Goal: Transaction & Acquisition: Purchase product/service

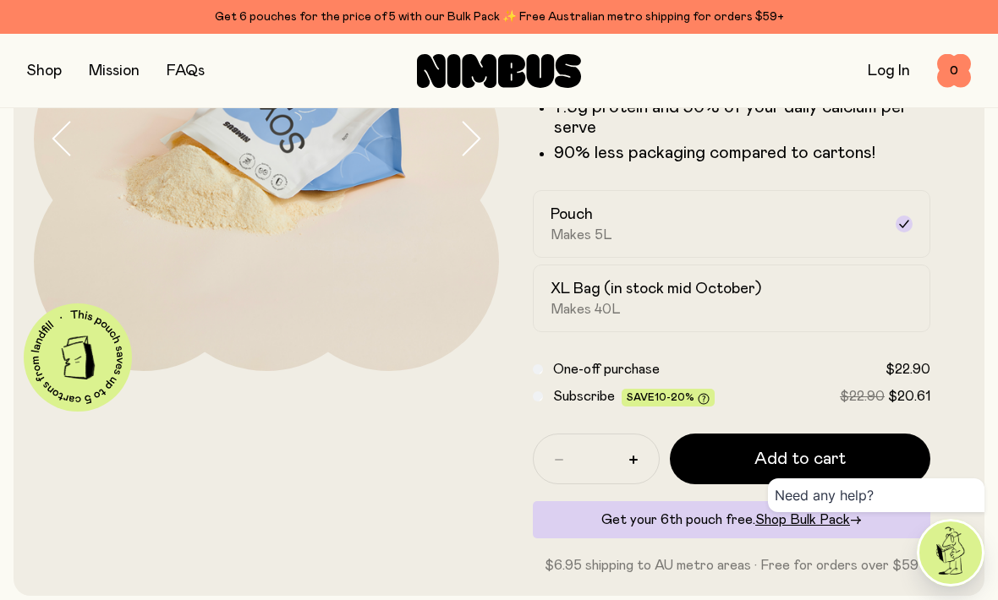
scroll to position [237, 0]
click at [689, 288] on h2 "XL Bag (in stock mid October)" at bounding box center [656, 288] width 211 height 20
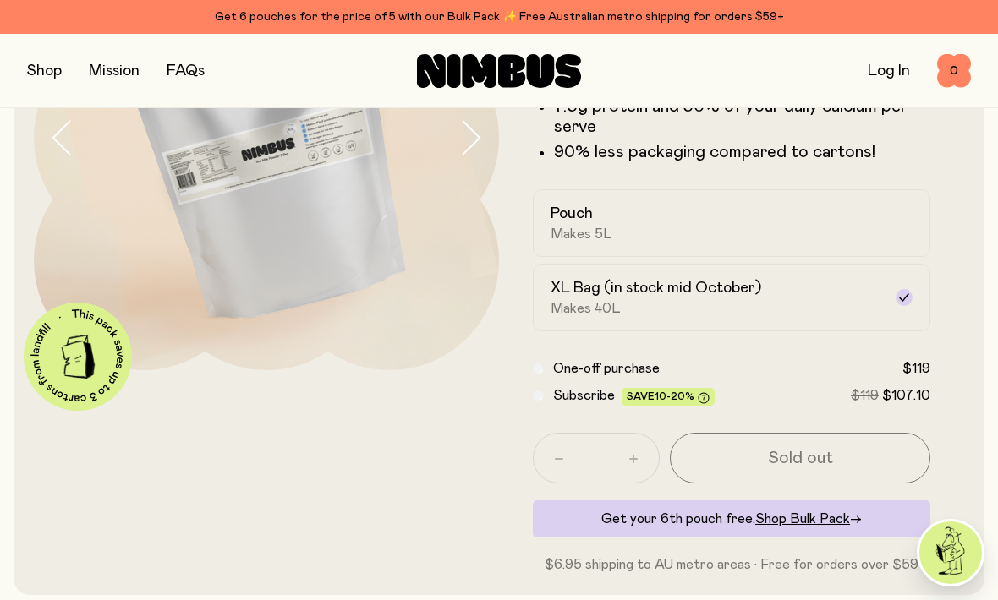
click at [581, 230] on span "Makes 5L" at bounding box center [582, 234] width 62 height 17
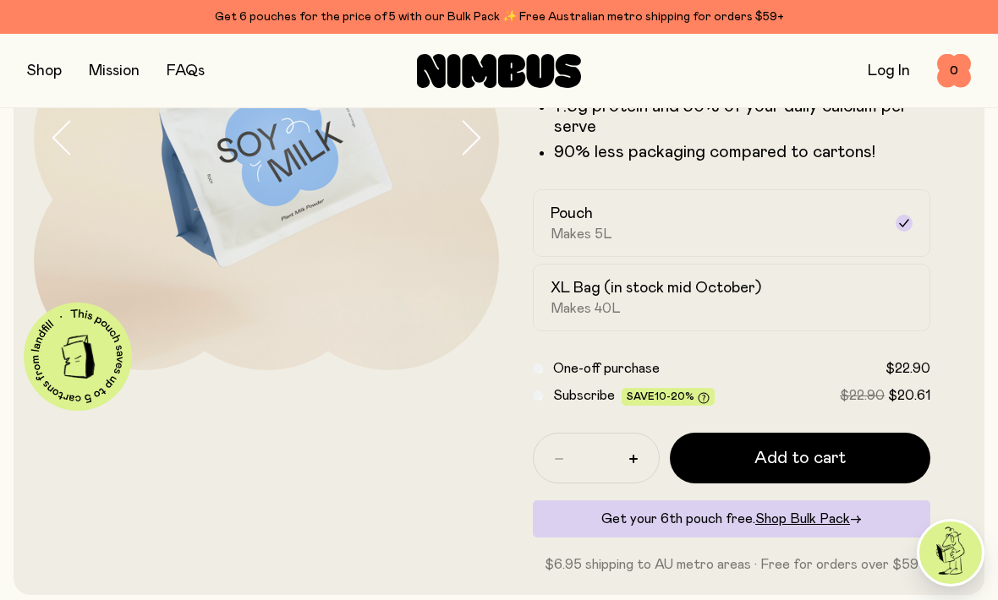
click at [850, 471] on button "Add to cart" at bounding box center [800, 458] width 260 height 51
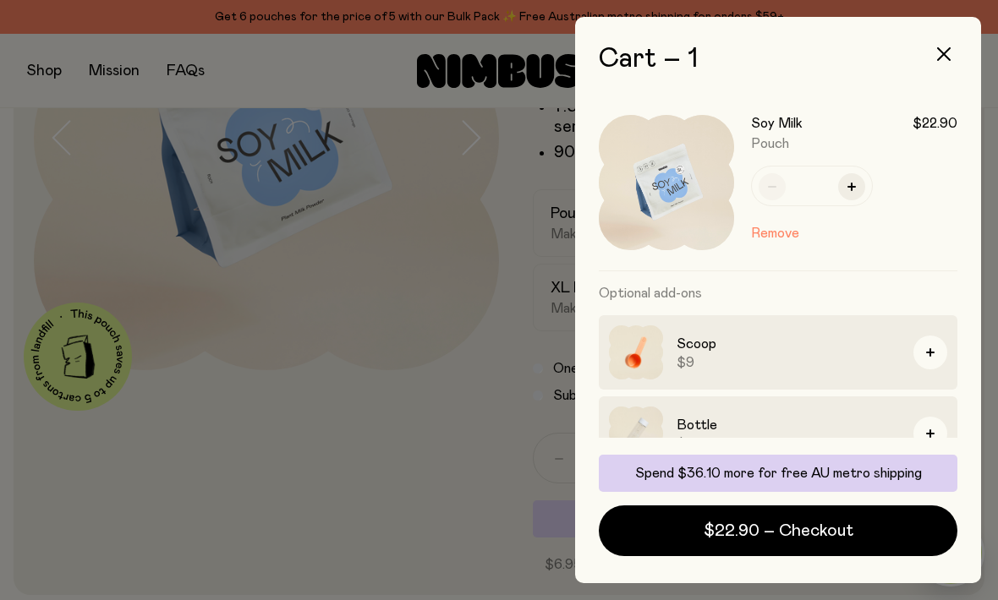
scroll to position [0, 0]
click at [943, 60] on icon "button" at bounding box center [944, 54] width 14 height 14
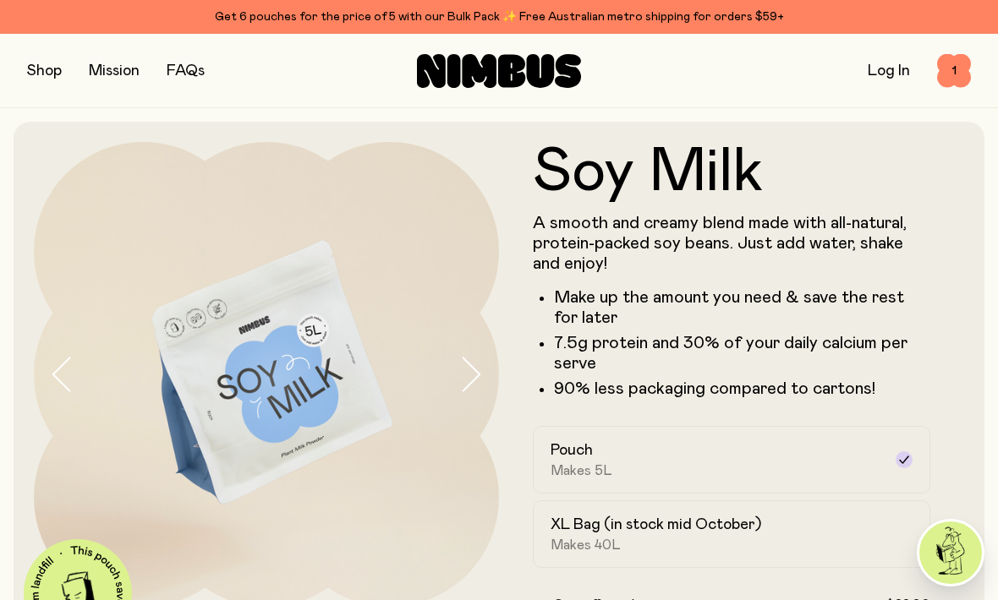
click at [42, 62] on button "button" at bounding box center [44, 71] width 35 height 24
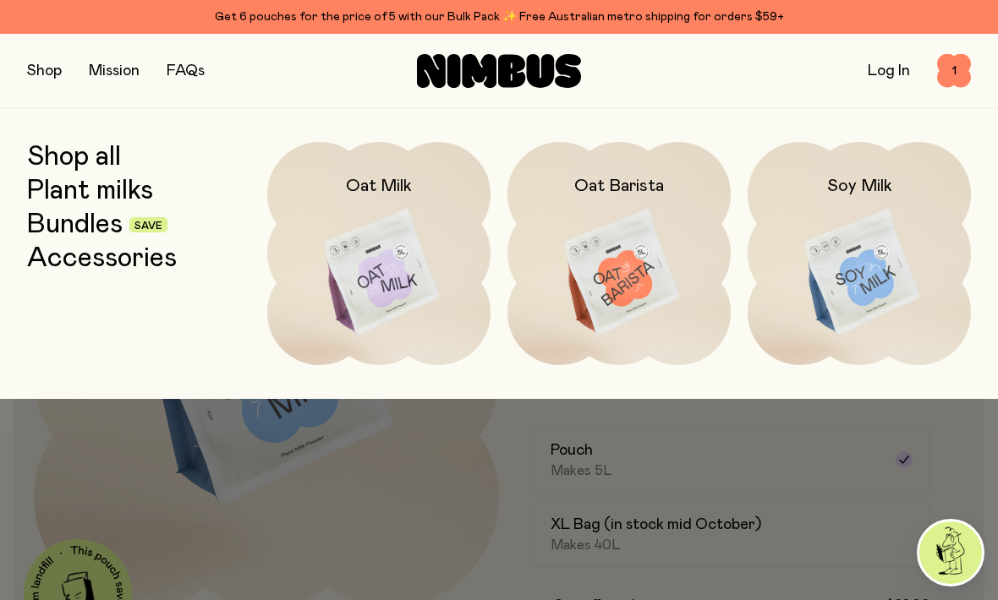
click at [340, 222] on img at bounding box center [378, 273] width 223 height 262
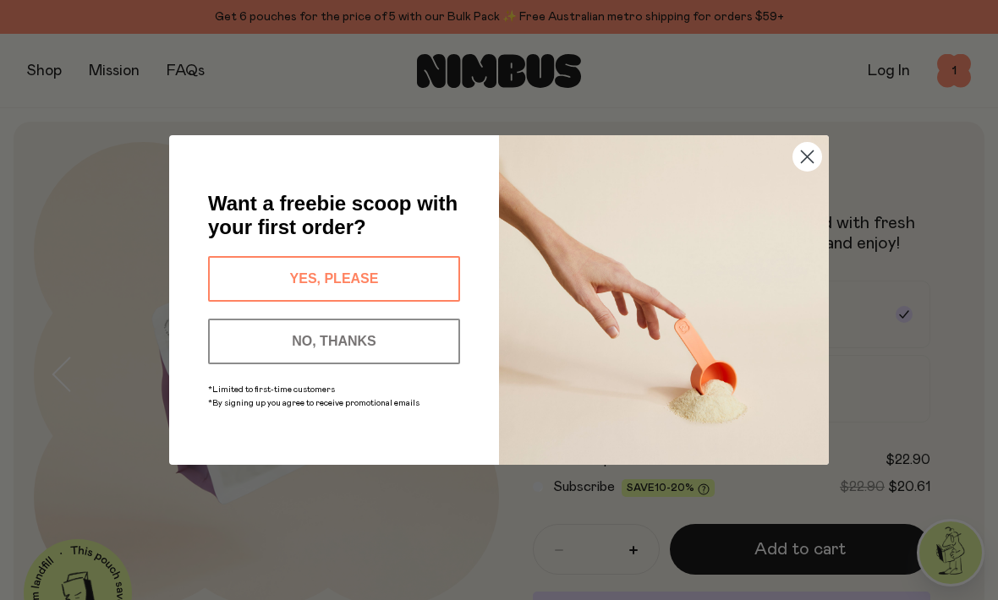
click at [267, 337] on button "NO, THANKS" at bounding box center [334, 342] width 252 height 46
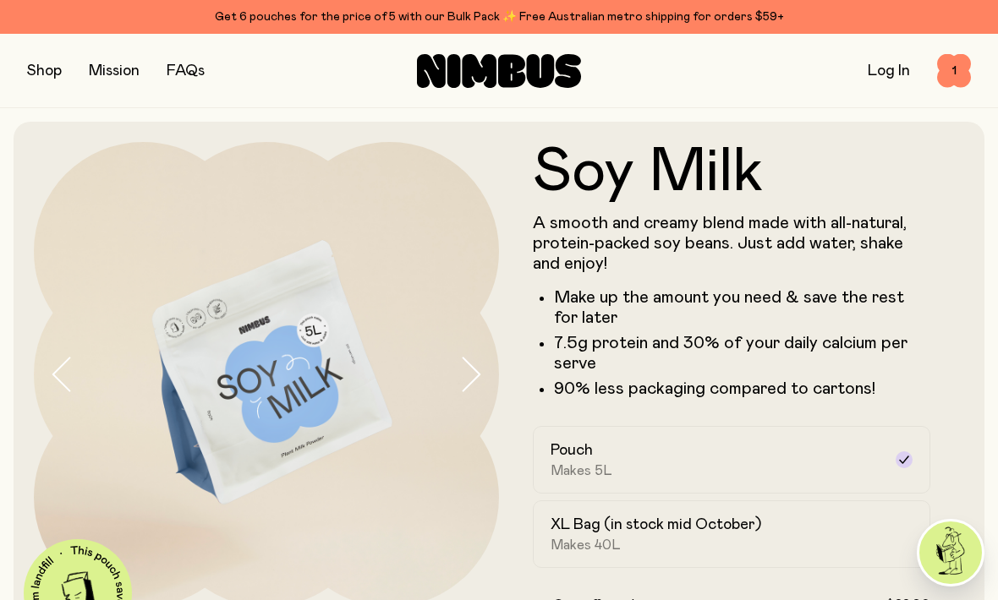
click at [896, 73] on link "Log In" at bounding box center [889, 70] width 42 height 15
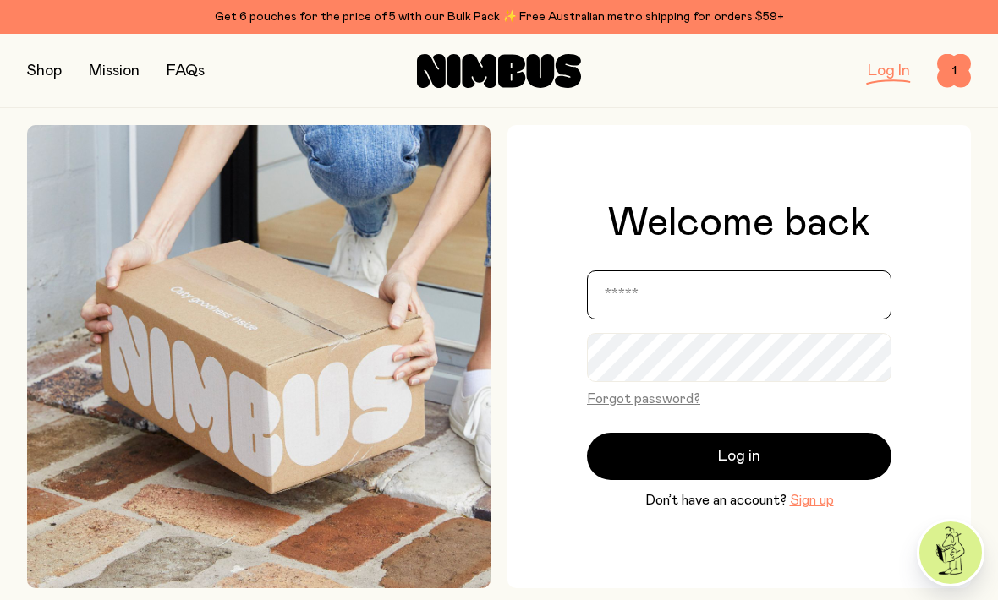
click at [765, 310] on input "email" at bounding box center [739, 295] width 304 height 49
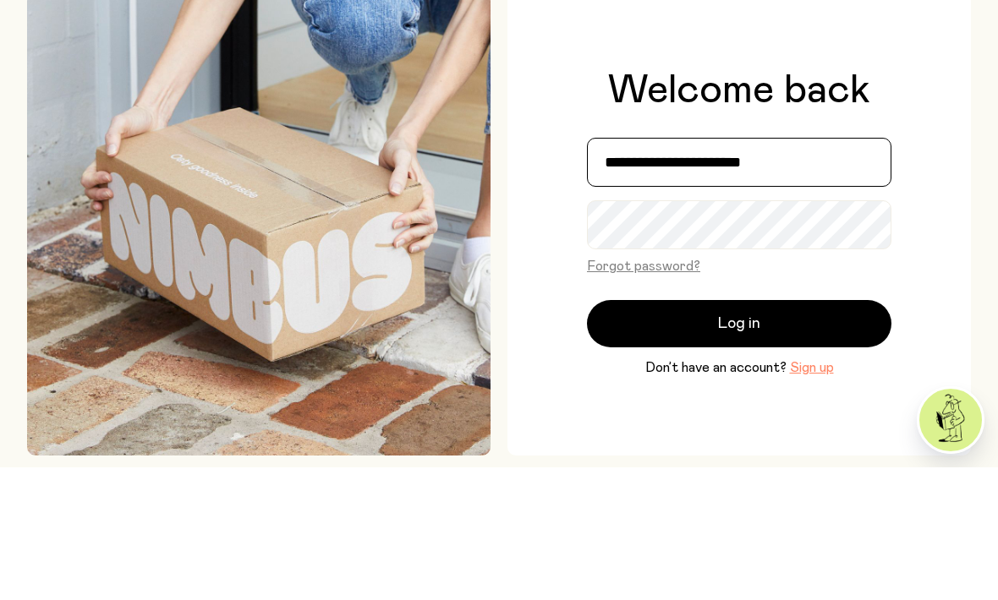
type input "**********"
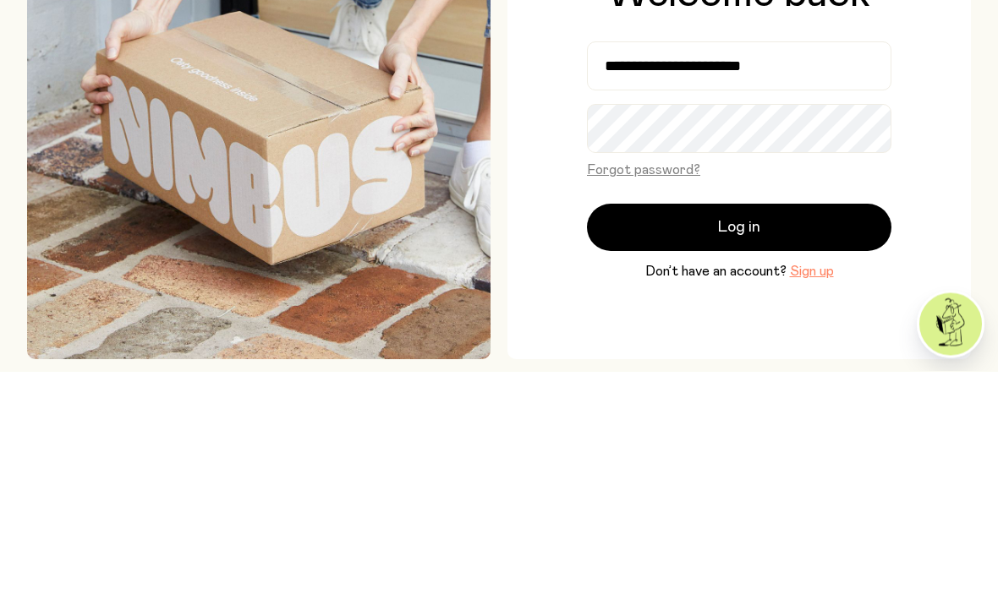
click at [796, 433] on button "Log in" at bounding box center [739, 456] width 304 height 47
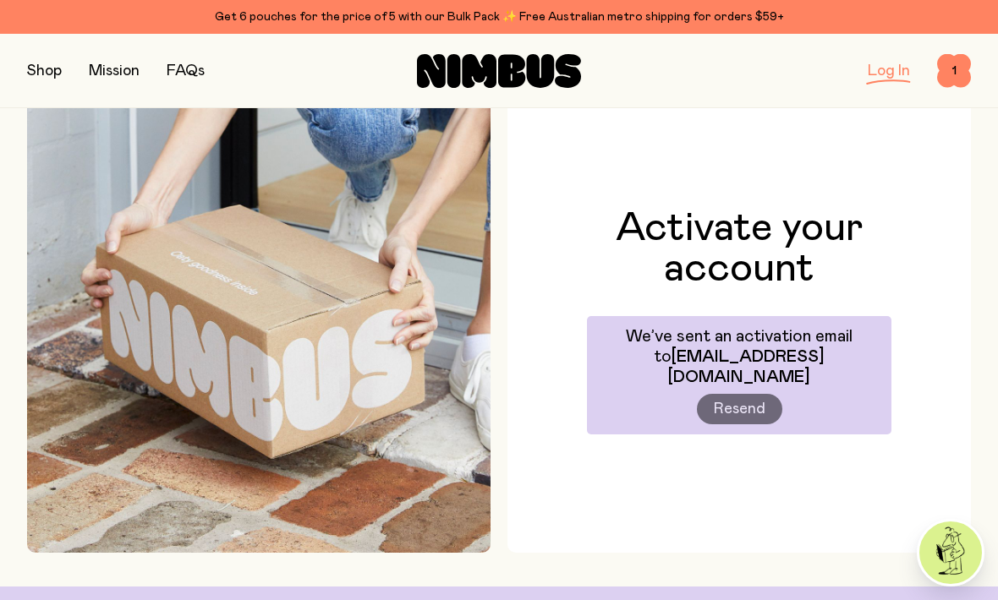
scroll to position [35, 0]
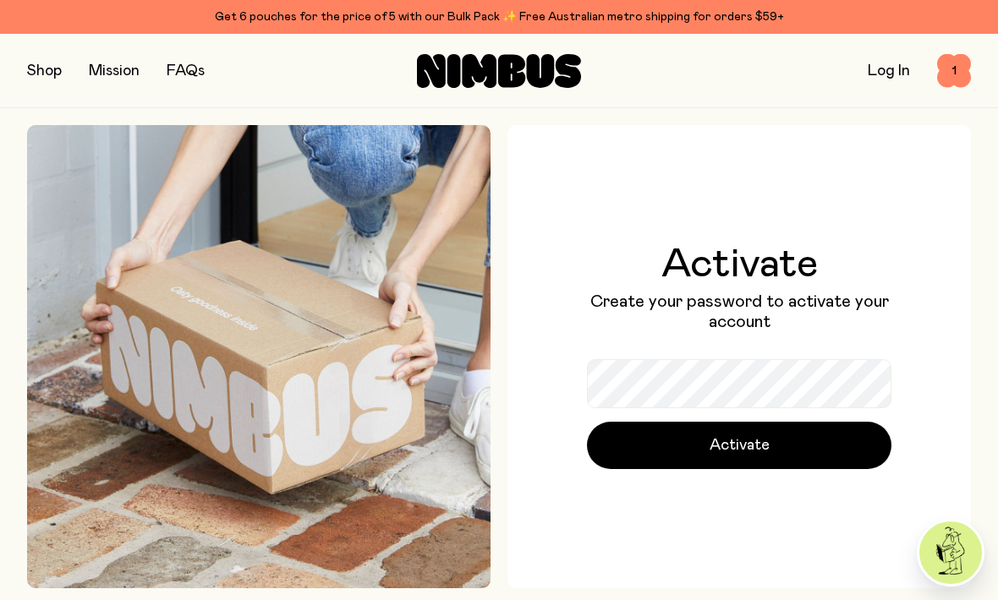
click at [722, 368] on div "Activate Create your password to activate your account Activate" at bounding box center [739, 356] width 304 height 225
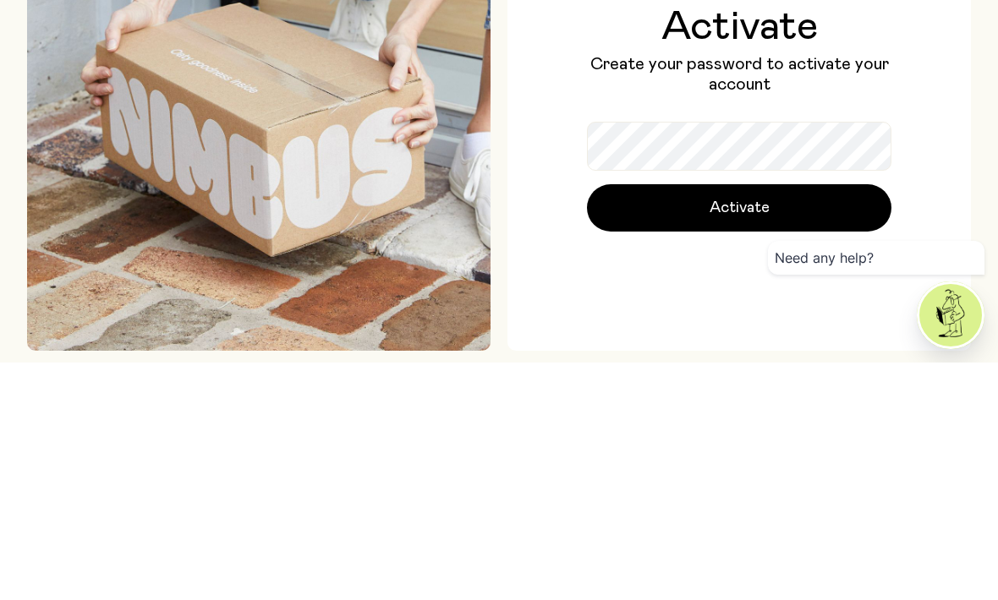
scroll to position [238, 0]
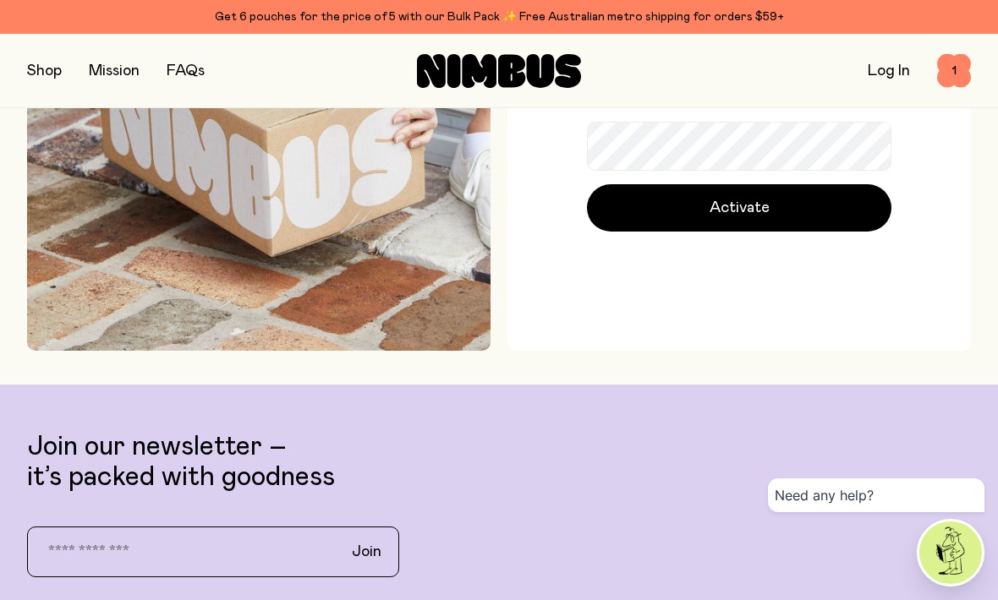
click at [800, 231] on button "Activate" at bounding box center [739, 207] width 304 height 47
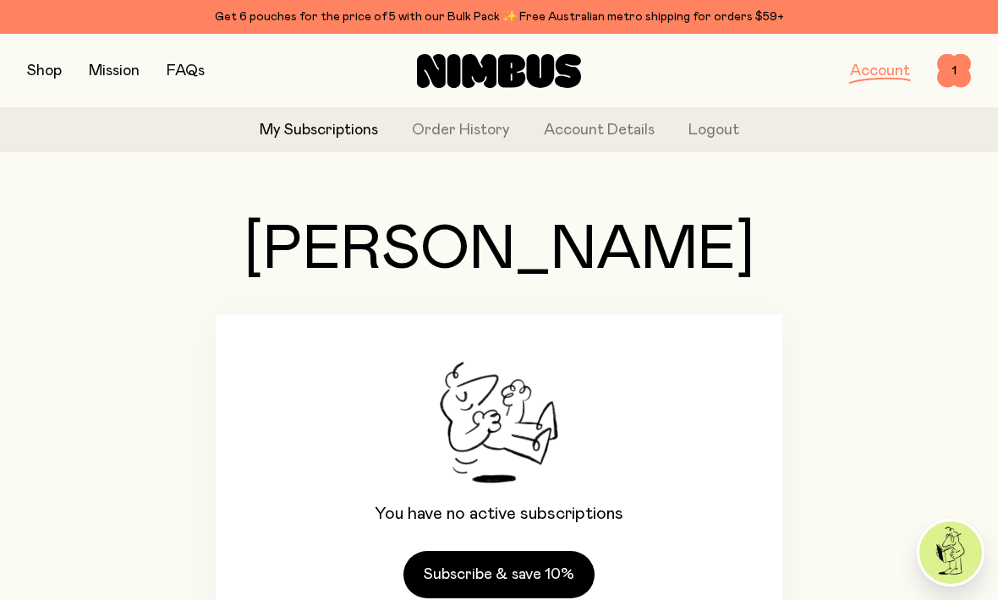
click at [43, 72] on button "button" at bounding box center [44, 71] width 35 height 24
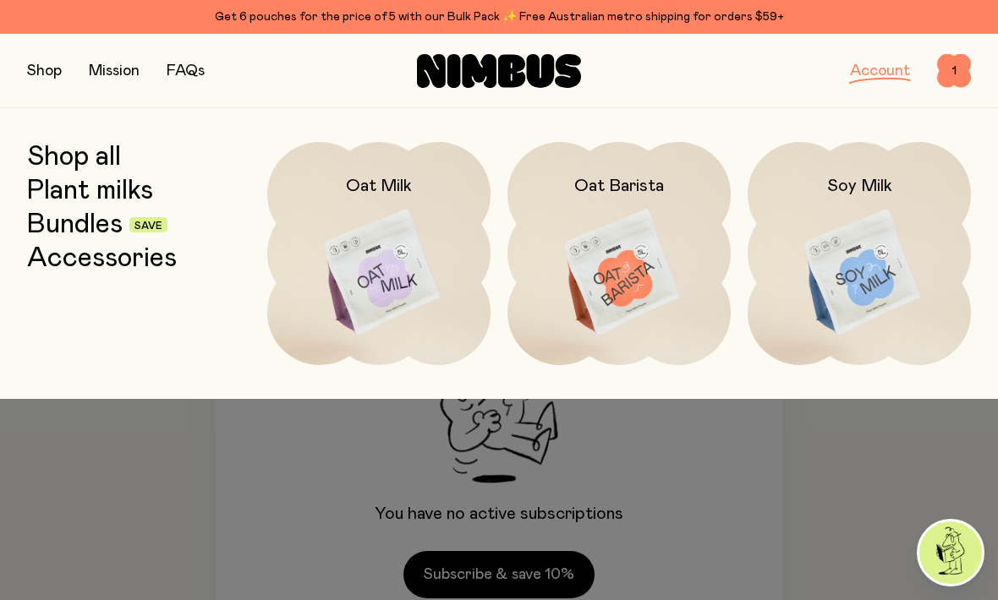
click at [880, 240] on img at bounding box center [859, 273] width 223 height 262
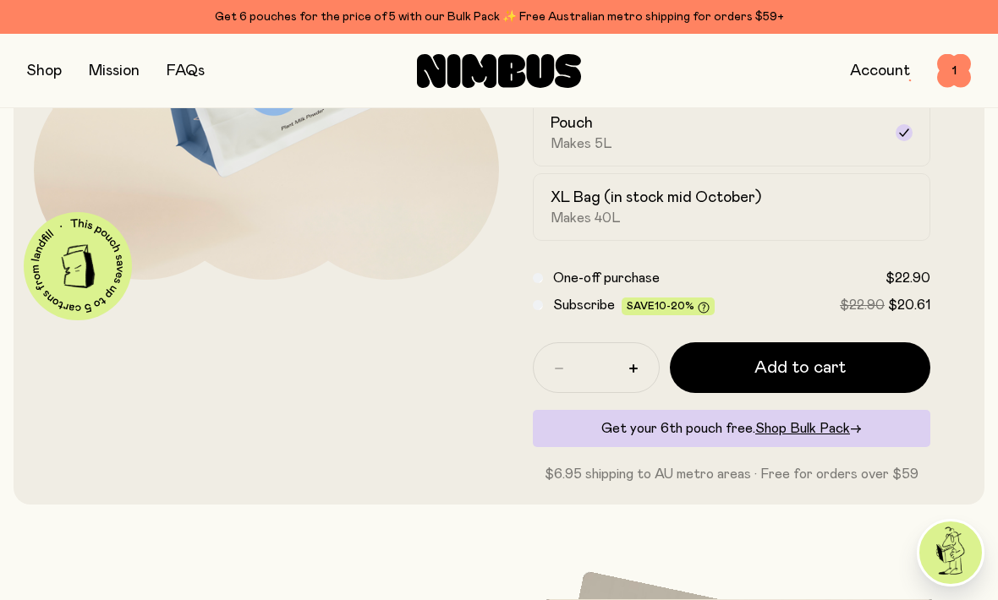
scroll to position [321, 0]
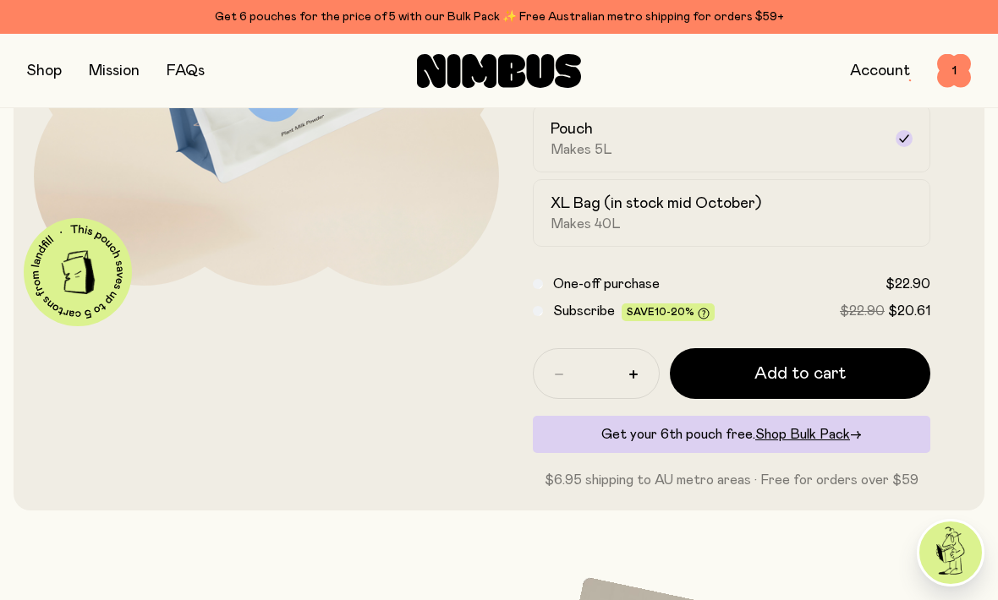
click at [810, 373] on span "Add to cart" at bounding box center [799, 374] width 91 height 24
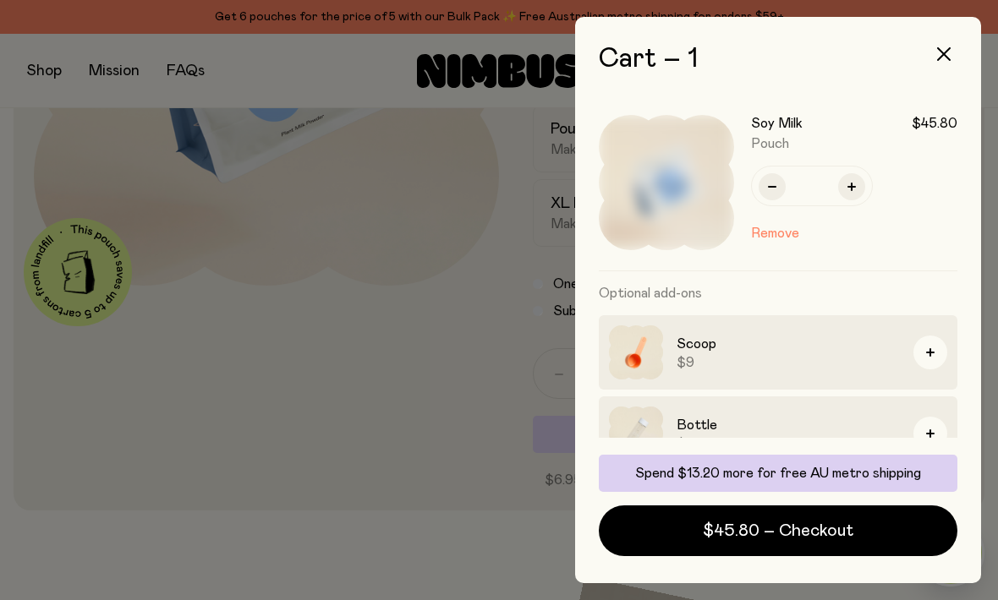
scroll to position [0, 0]
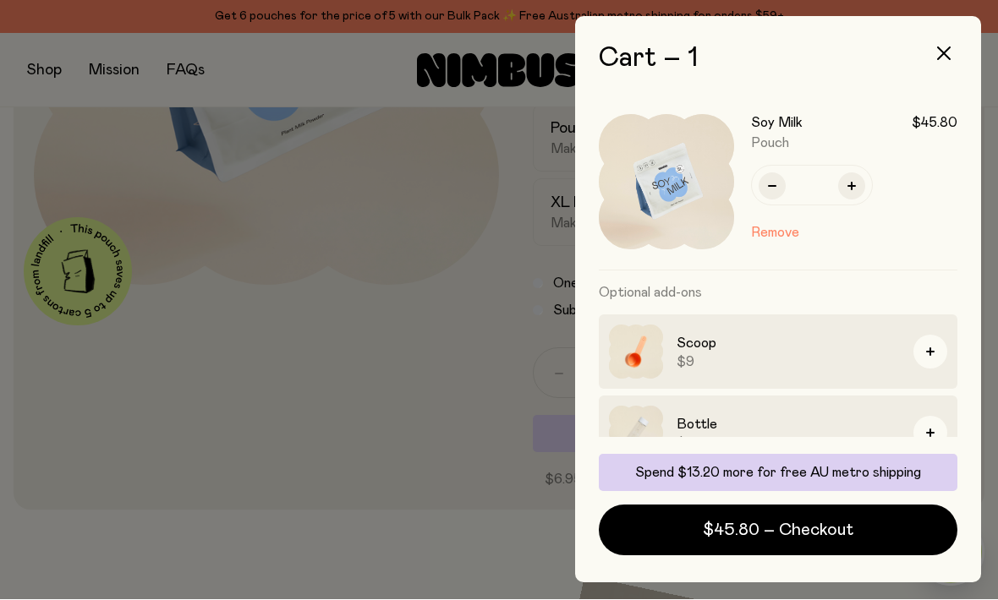
click at [959, 58] on button "button" at bounding box center [943, 54] width 41 height 41
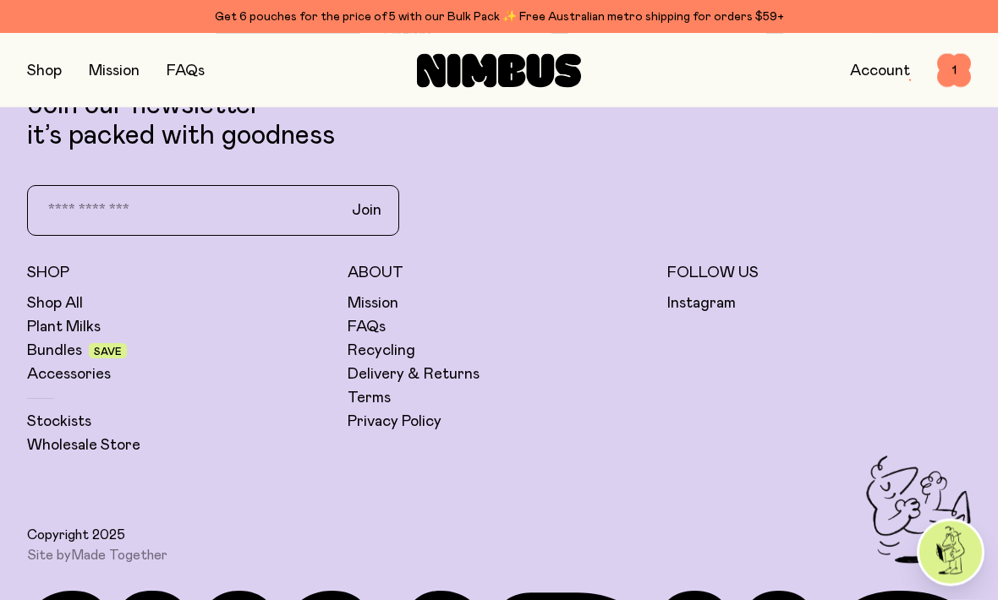
scroll to position [4198, 0]
click at [76, 317] on link "Plant Milks" at bounding box center [64, 327] width 74 height 20
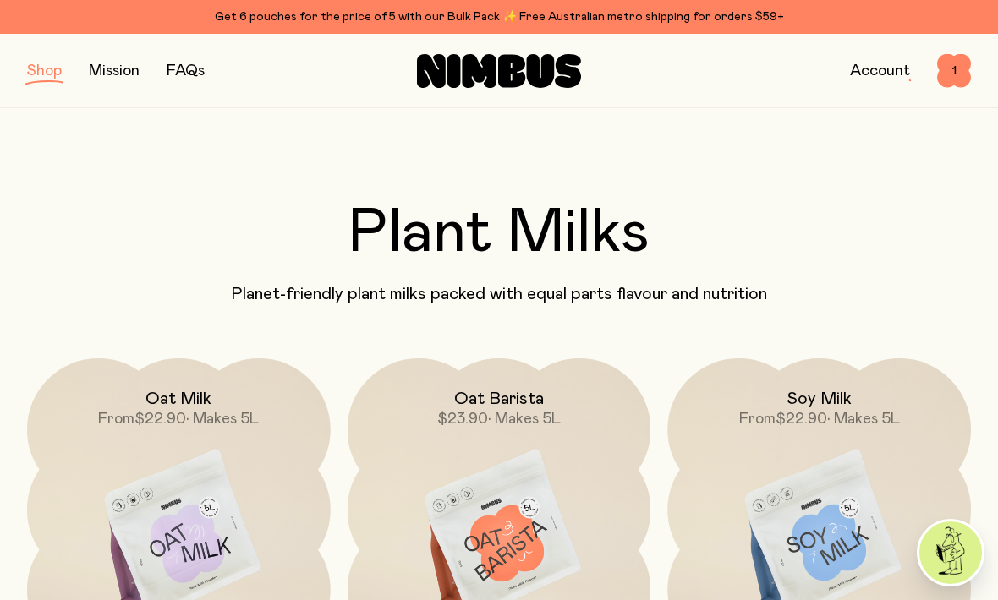
click at [167, 569] on img at bounding box center [179, 537] width 304 height 356
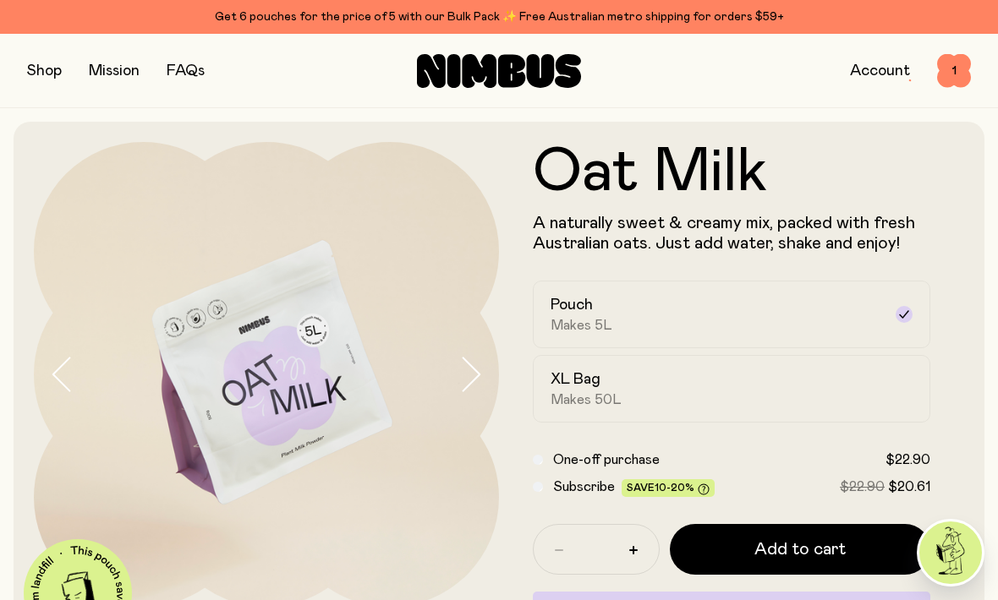
click at [819, 567] on button "Add to cart" at bounding box center [800, 549] width 260 height 51
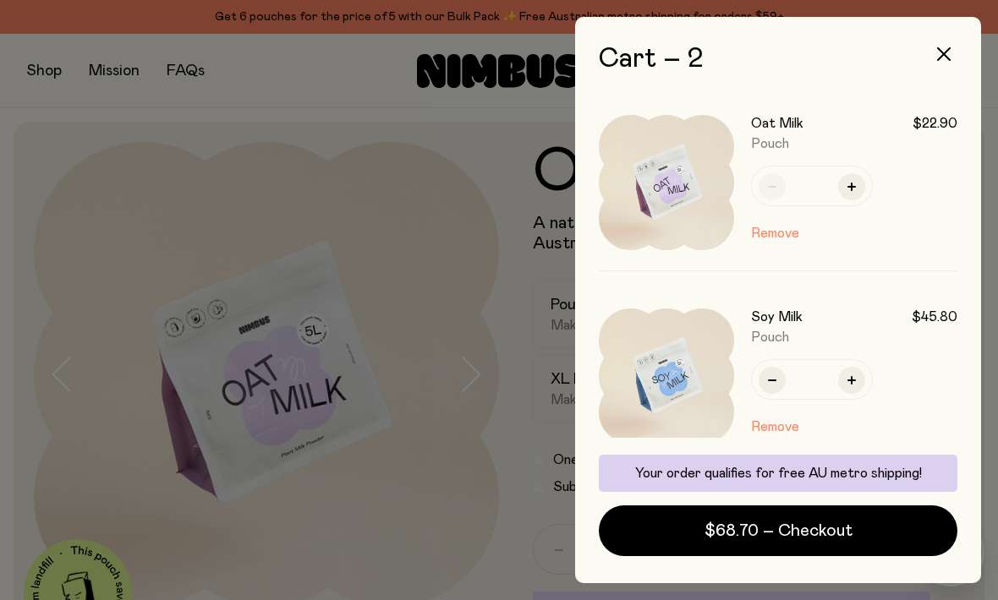
click at [841, 543] on span "$68.70 – Checkout" at bounding box center [778, 531] width 148 height 24
